Goal: Task Accomplishment & Management: Complete application form

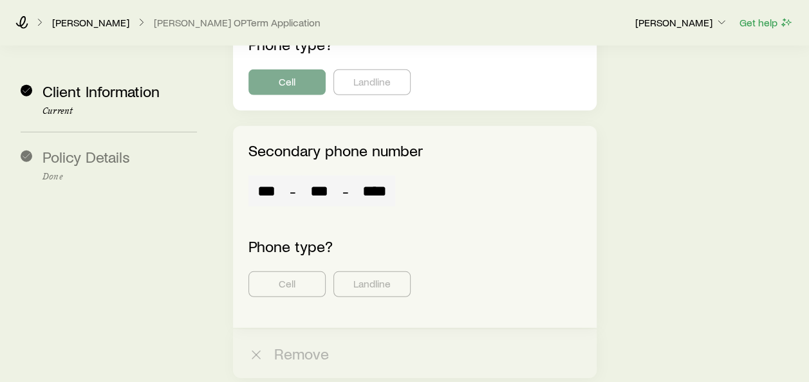
scroll to position [1736, 0]
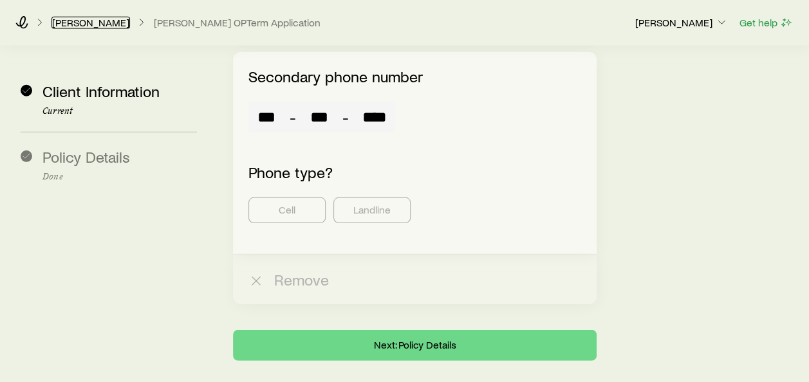
click at [95, 23] on link "[PERSON_NAME]" at bounding box center [90, 23] width 78 height 12
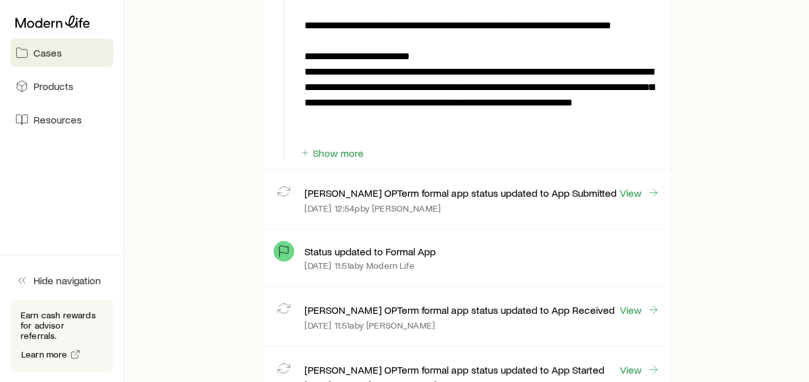
scroll to position [1544, 0]
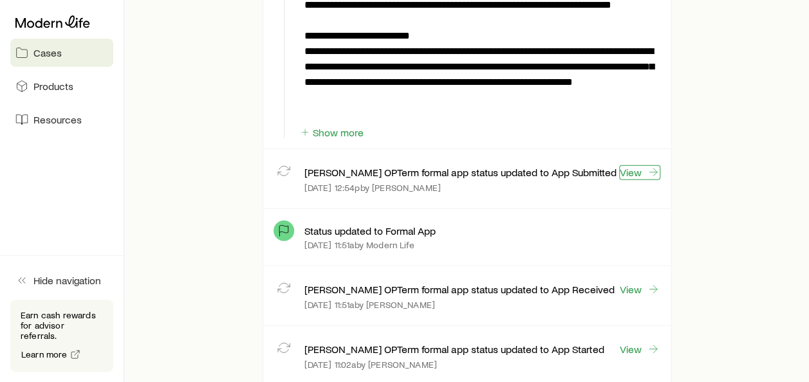
click at [634, 165] on link "View" at bounding box center [639, 172] width 41 height 15
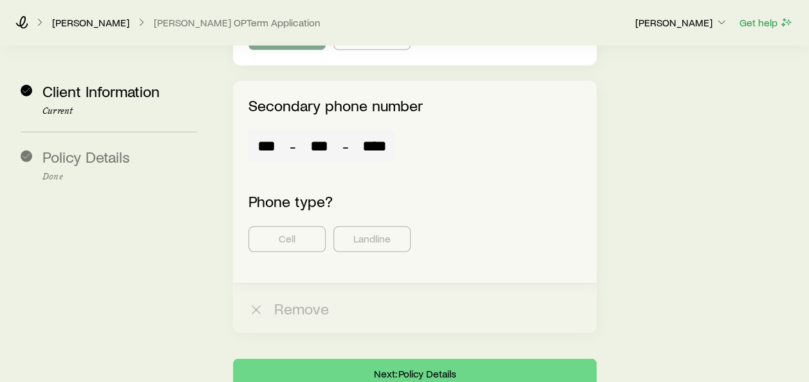
scroll to position [1736, 0]
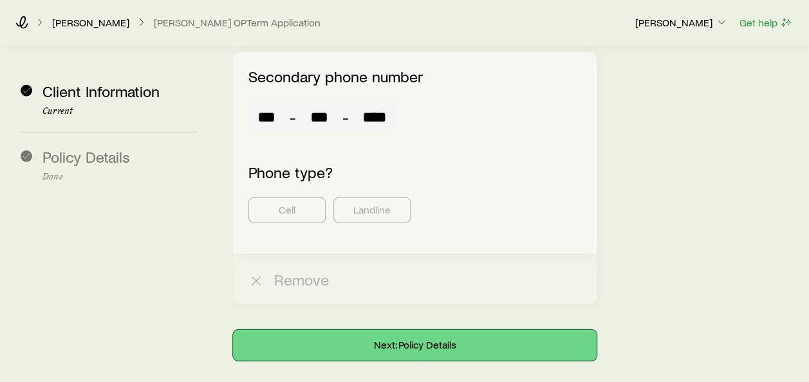
click at [454, 330] on button "Next: Policy Details" at bounding box center [414, 345] width 363 height 31
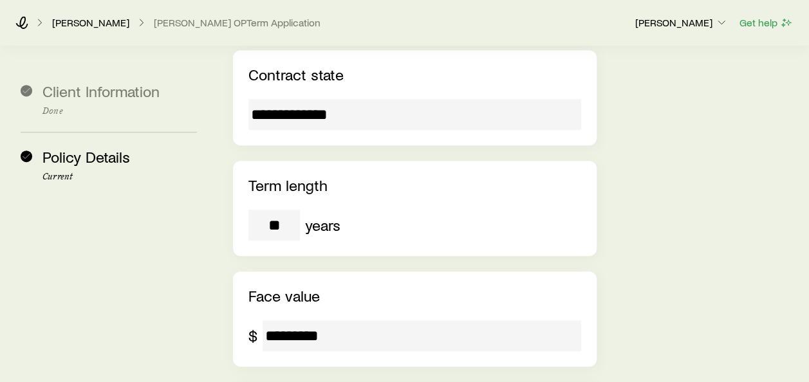
scroll to position [351, 0]
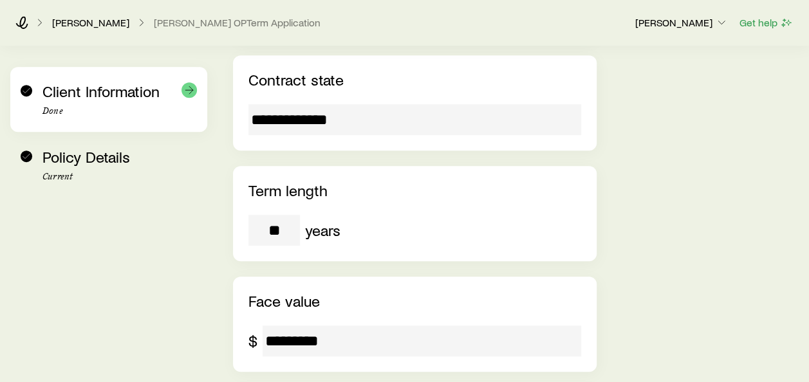
click at [132, 98] on span "Client Information" at bounding box center [100, 91] width 117 height 19
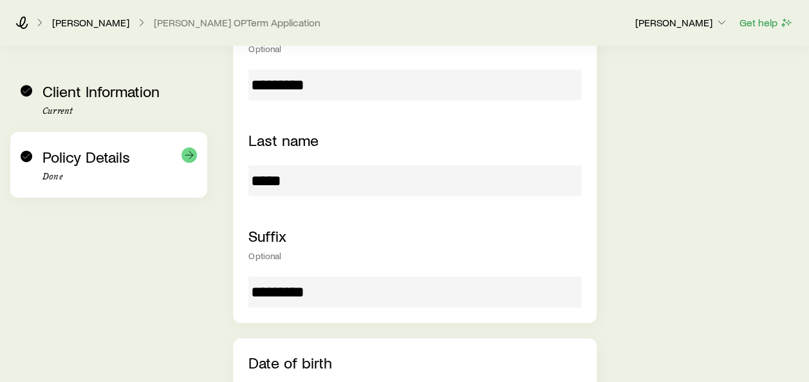
click at [44, 159] on span "Policy Details" at bounding box center [86, 156] width 88 height 19
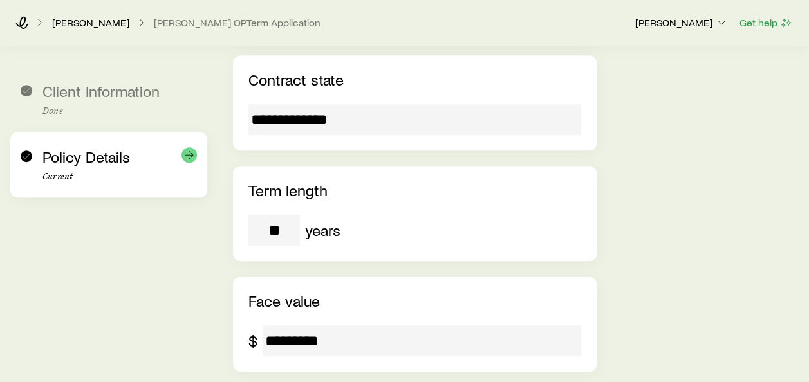
click at [187, 154] on icon at bounding box center [189, 155] width 13 height 13
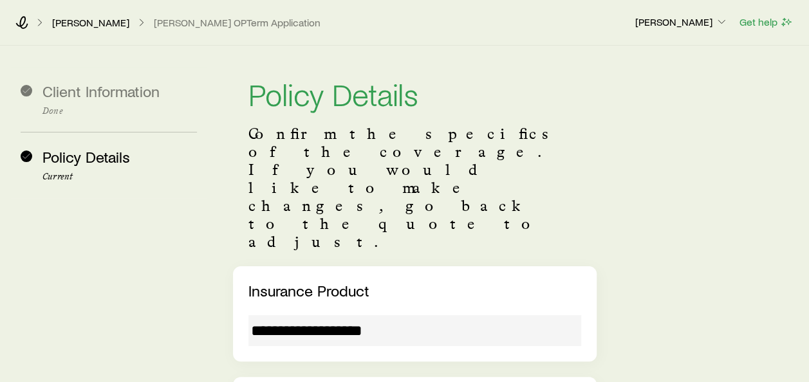
scroll to position [0, 0]
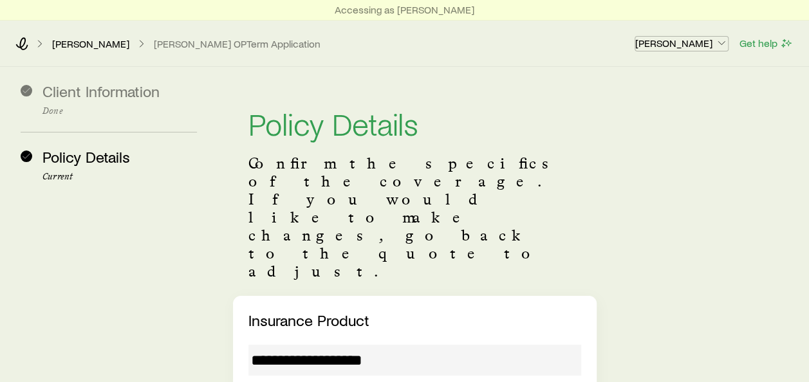
click at [722, 42] on icon "button" at bounding box center [721, 43] width 13 height 13
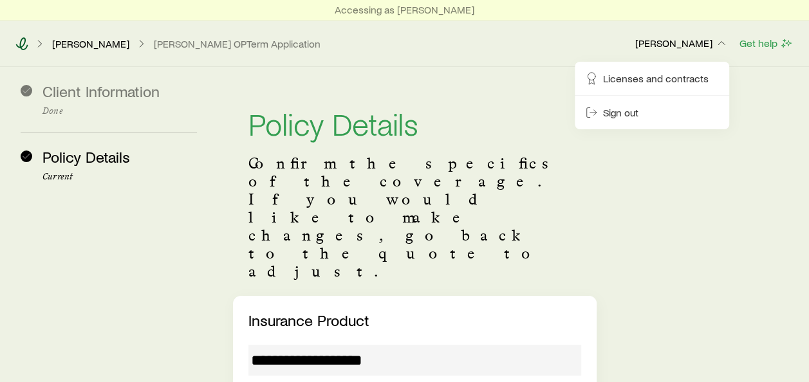
click at [20, 38] on icon at bounding box center [21, 43] width 13 height 13
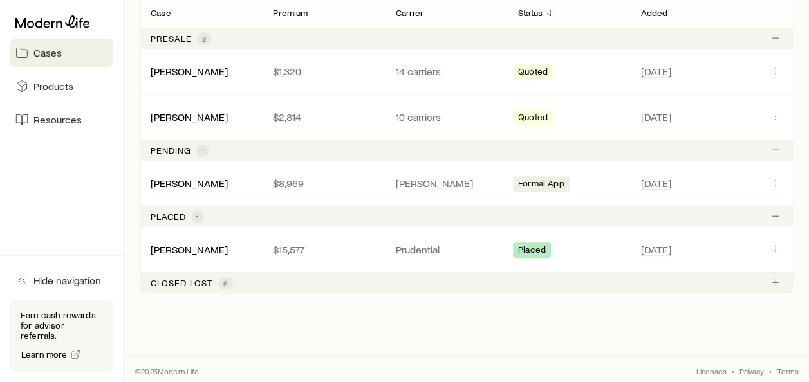
scroll to position [273, 0]
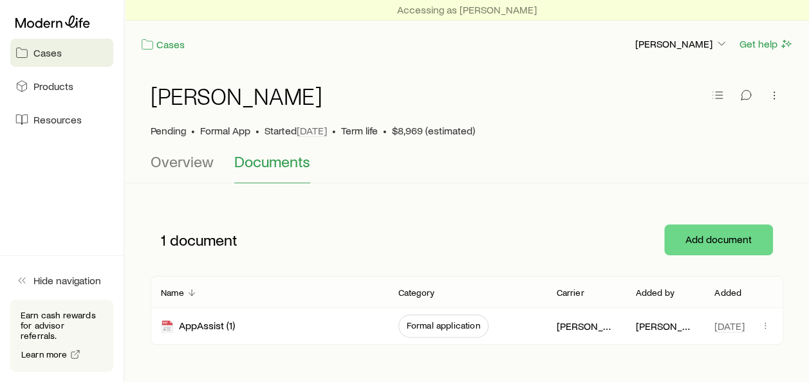
scroll to position [55, 0]
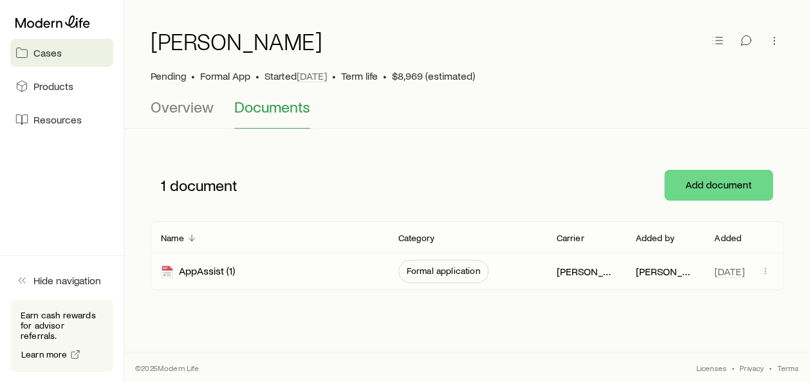
click at [436, 266] on span "Formal application" at bounding box center [443, 271] width 73 height 10
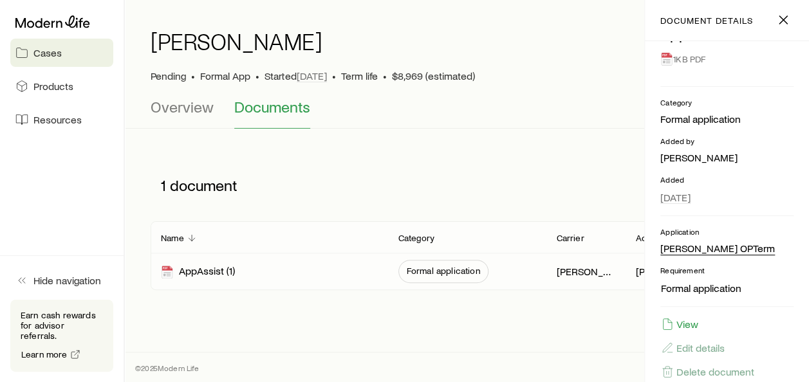
scroll to position [62, 0]
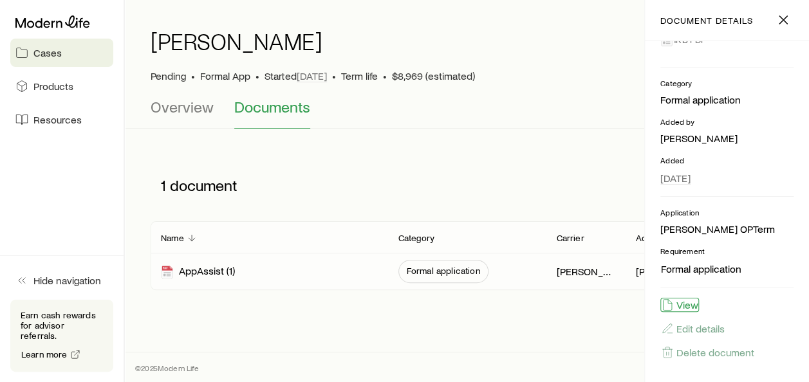
click at [690, 302] on button "View" at bounding box center [679, 305] width 39 height 14
click at [62, 54] on link "Cases" at bounding box center [61, 53] width 103 height 28
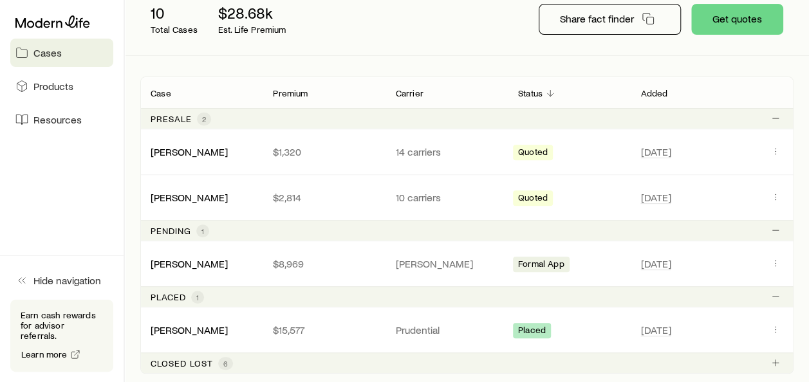
scroll to position [193, 0]
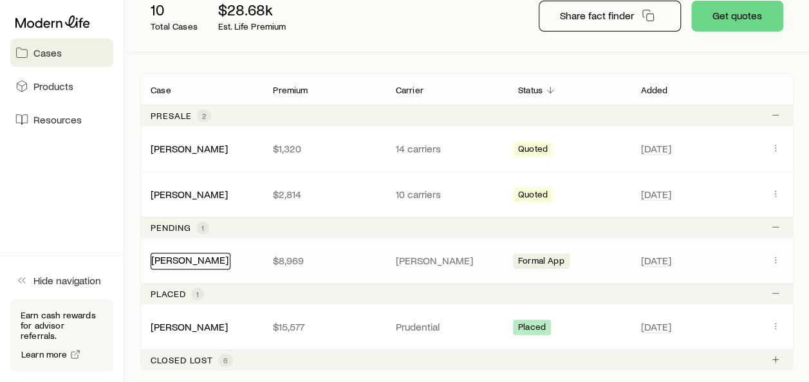
click at [192, 257] on link "[PERSON_NAME]" at bounding box center [189, 260] width 77 height 12
